Goal: Task Accomplishment & Management: Use online tool/utility

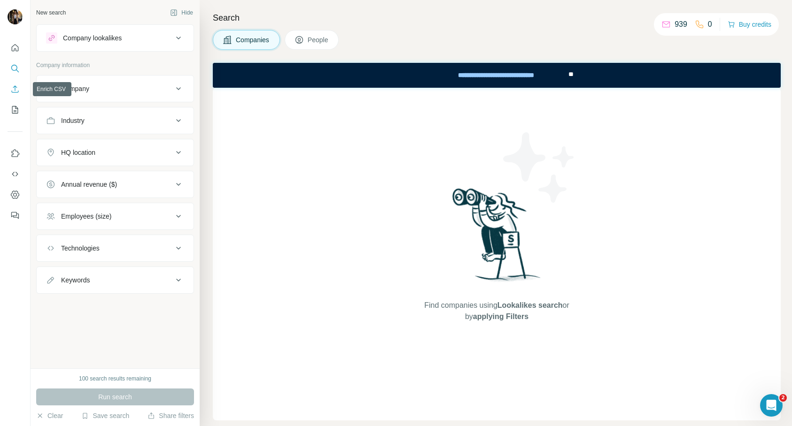
click at [15, 86] on icon "Enrich CSV" at bounding box center [15, 88] width 7 height 7
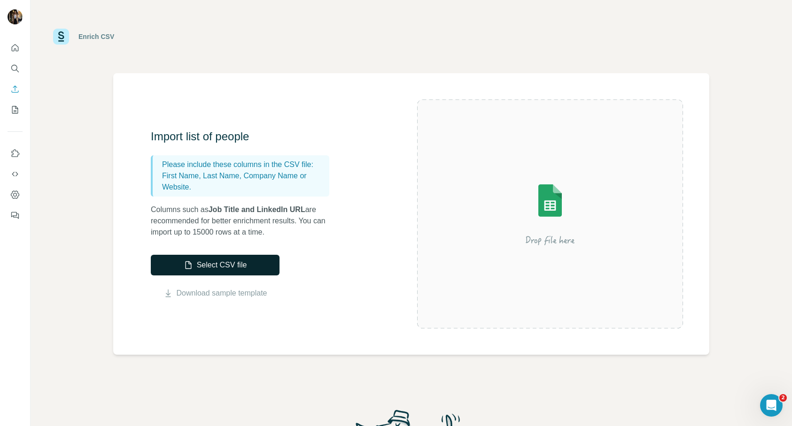
click at [197, 266] on button "Select CSV file" at bounding box center [215, 265] width 129 height 21
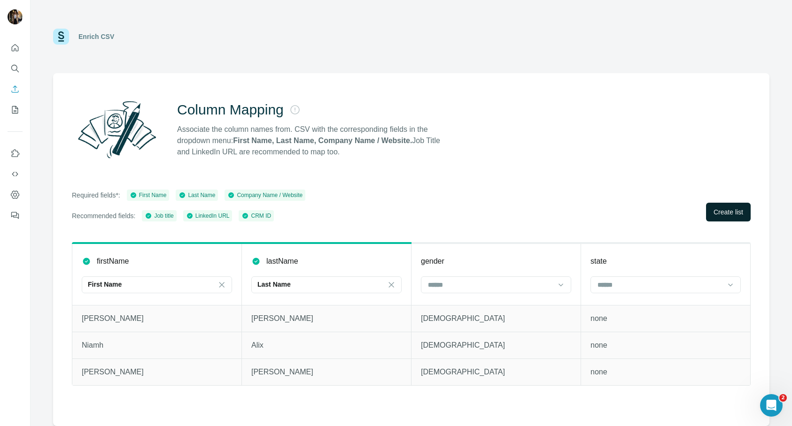
click at [717, 216] on span "Create list" at bounding box center [728, 212] width 30 height 9
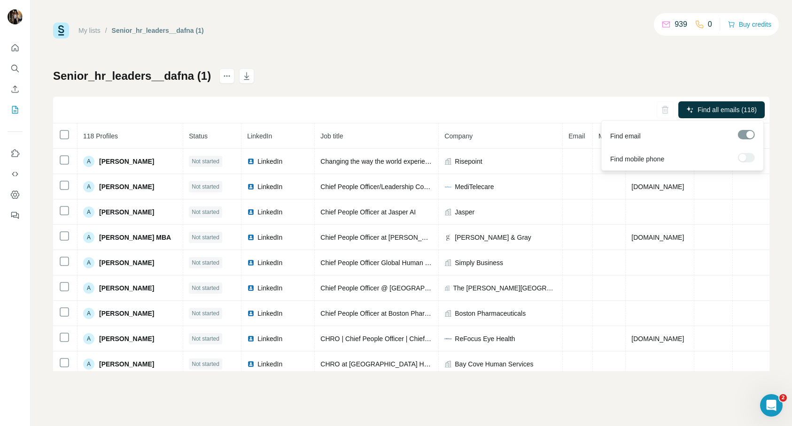
click at [753, 107] on span "Find all emails (118)" at bounding box center [726, 109] width 59 height 9
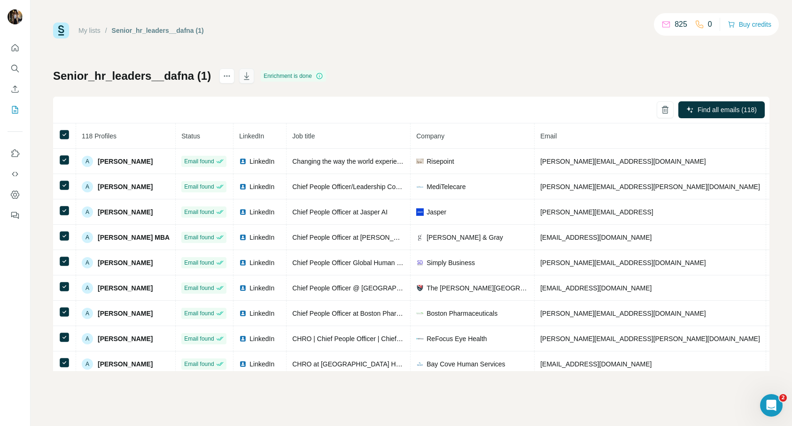
click at [242, 79] on icon "button" at bounding box center [246, 75] width 9 height 9
